Goal: Task Accomplishment & Management: Use online tool/utility

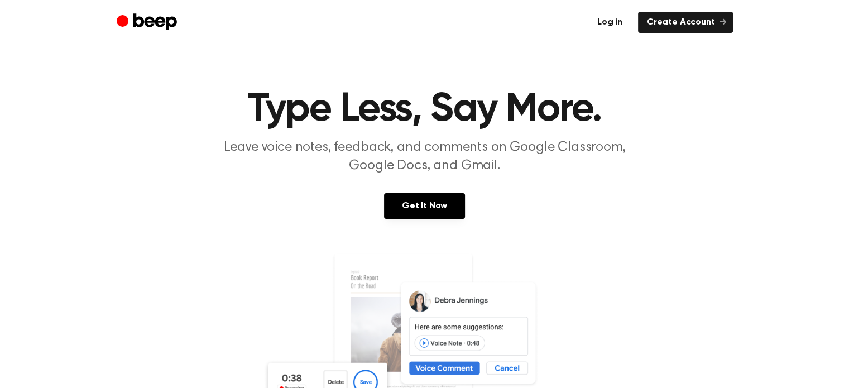
click at [613, 25] on link "Log in" at bounding box center [609, 22] width 43 height 21
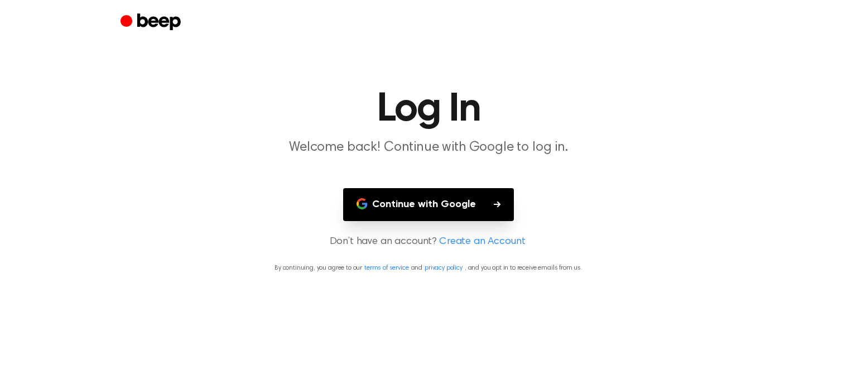
click at [416, 203] on button "Continue with Google" at bounding box center [428, 204] width 171 height 33
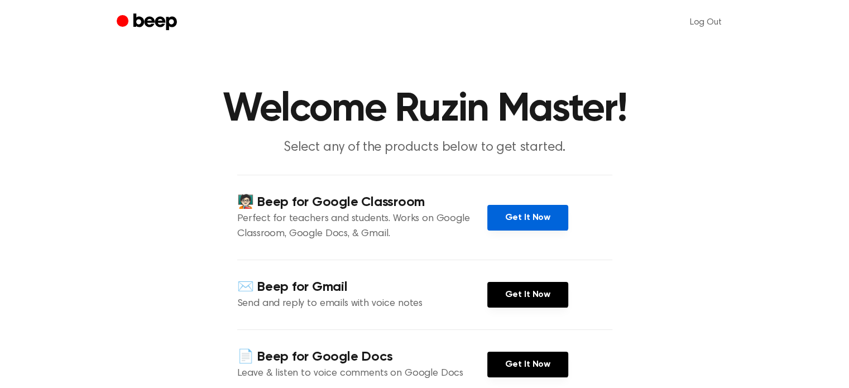
click at [523, 218] on link "Get It Now" at bounding box center [527, 218] width 81 height 26
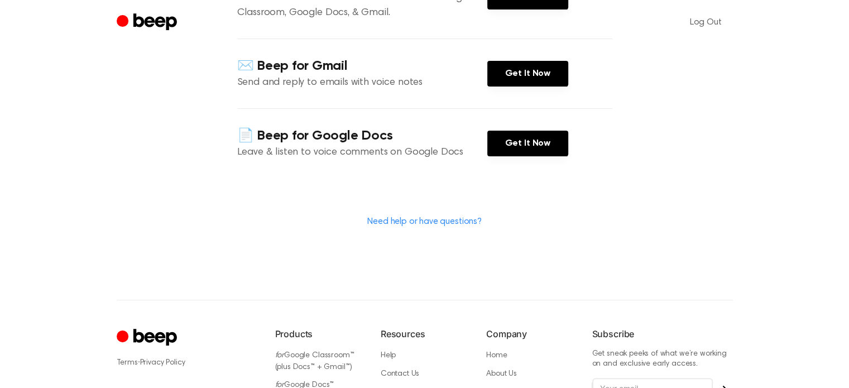
scroll to position [234, 0]
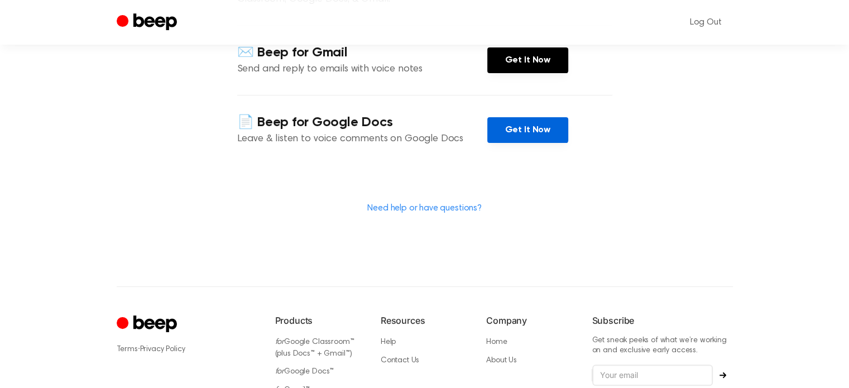
click at [523, 136] on link "Get It Now" at bounding box center [527, 130] width 81 height 26
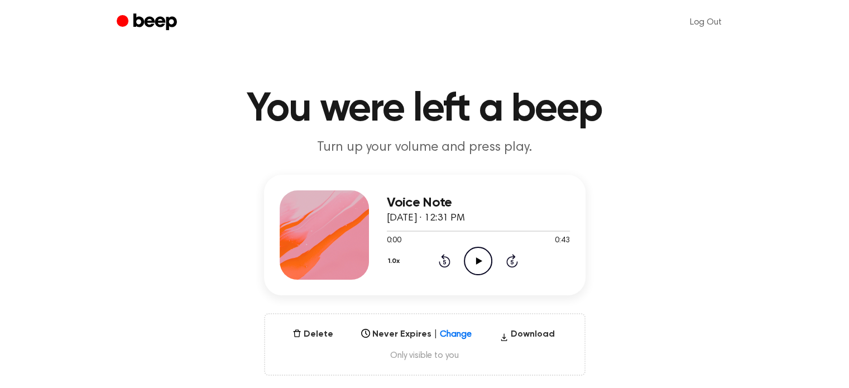
click at [478, 258] on icon "Play Audio" at bounding box center [478, 261] width 28 height 28
click at [478, 258] on icon "Pause Audio" at bounding box center [478, 261] width 28 height 28
click at [313, 333] on button "Delete" at bounding box center [313, 333] width 50 height 13
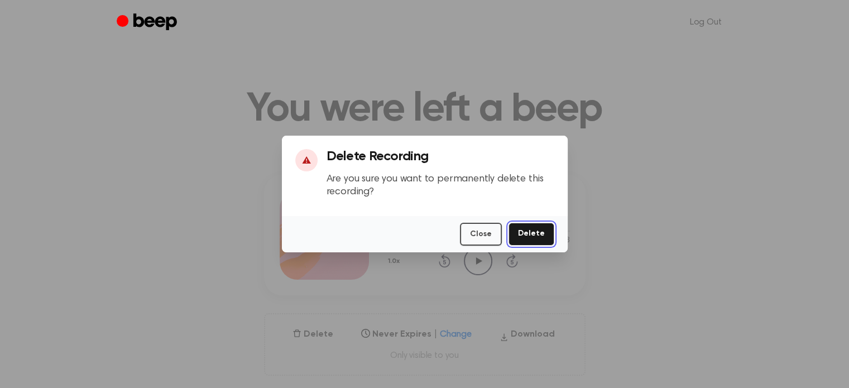
click at [529, 232] on button "Delete" at bounding box center [531, 234] width 46 height 23
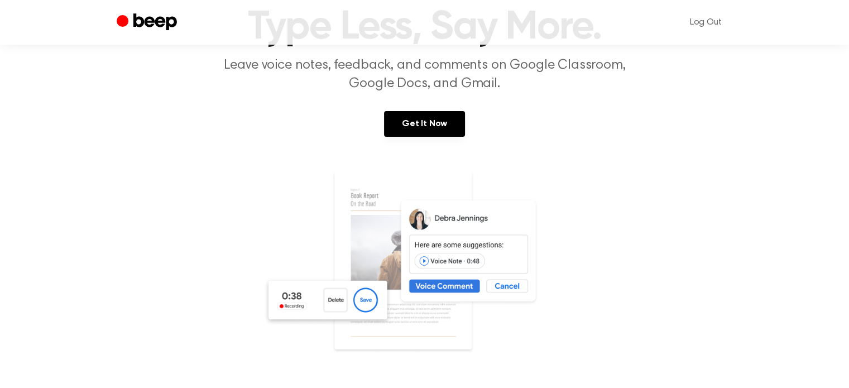
scroll to position [77, 0]
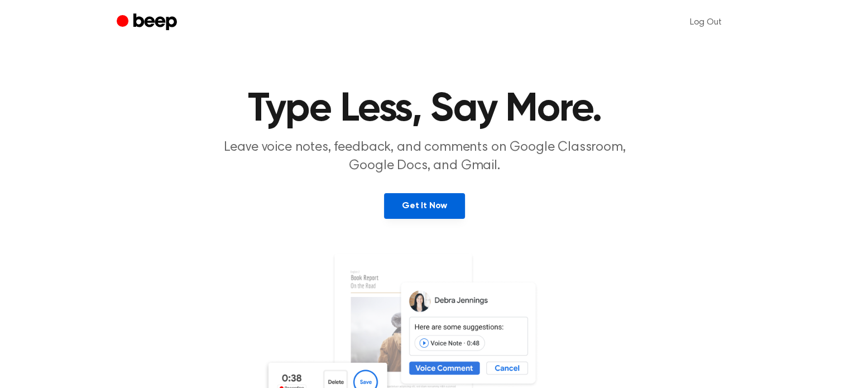
click at [432, 212] on link "Get It Now" at bounding box center [424, 206] width 81 height 26
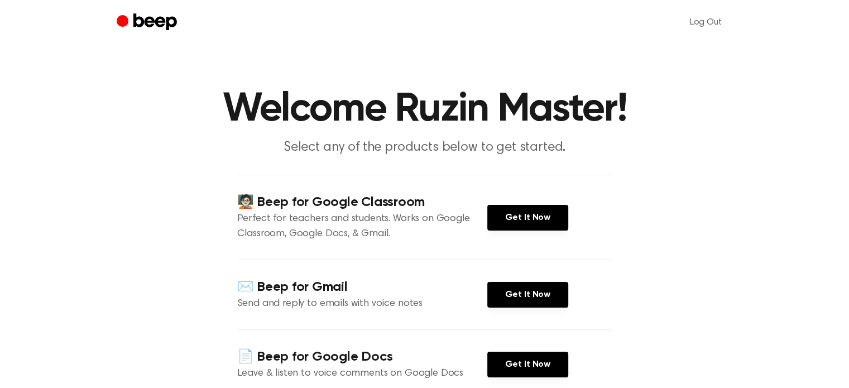
drag, startPoint x: 782, startPoint y: 6, endPoint x: 646, endPoint y: 224, distance: 257.6
click at [646, 224] on main "Welcome Ruzin Master! Select any of the products below to get started. 🧑🏻‍🏫 Bee…" at bounding box center [424, 260] width 849 height 521
click at [817, 334] on main "Welcome Ruzin Master! Select any of the products below to get started. 🧑🏻‍🏫 Bee…" at bounding box center [424, 260] width 849 height 521
click at [753, 115] on header "Welcome Ruzin Master! Select any of the products below to get started." at bounding box center [424, 123] width 822 height 68
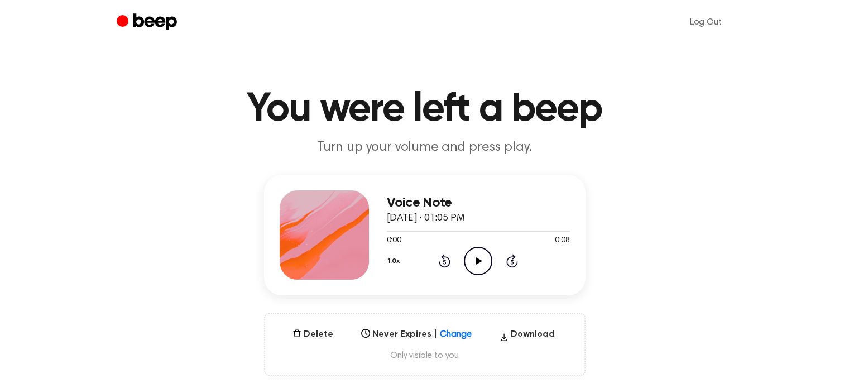
click at [473, 258] on icon "Play Audio" at bounding box center [478, 261] width 28 height 28
click at [305, 332] on button "Delete" at bounding box center [313, 333] width 50 height 13
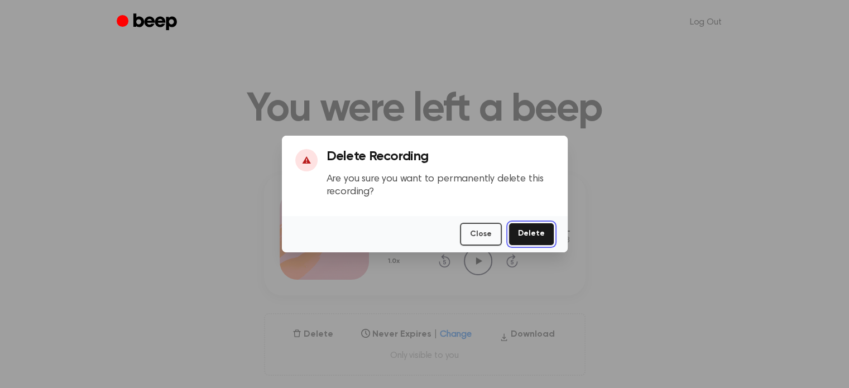
click at [523, 239] on button "Delete" at bounding box center [531, 234] width 46 height 23
